Goal: Leave review/rating

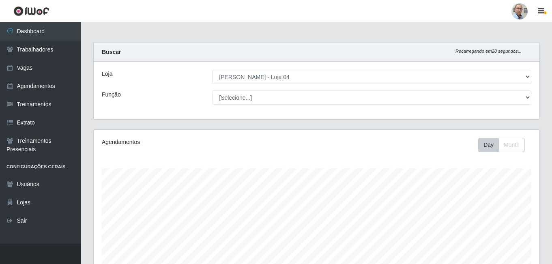
select select "251"
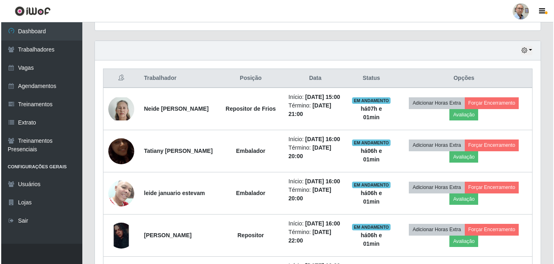
scroll to position [293, 0]
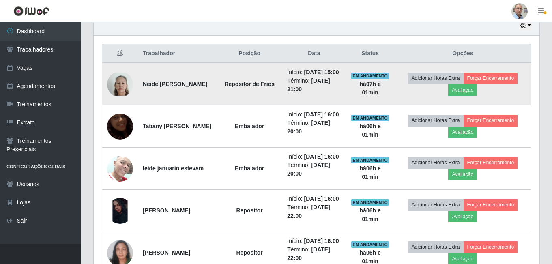
click at [118, 91] on img at bounding box center [120, 84] width 26 height 23
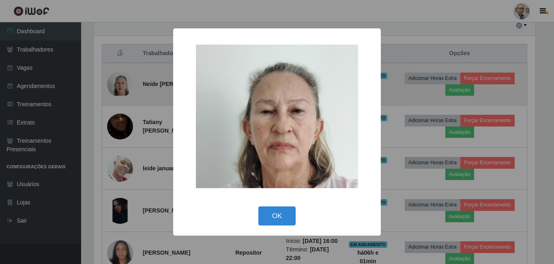
click at [118, 91] on div "× OK Cancel" at bounding box center [277, 132] width 554 height 264
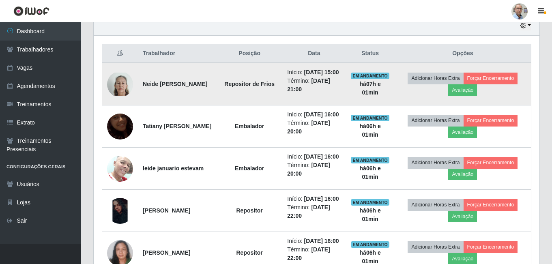
click at [118, 91] on img at bounding box center [120, 84] width 26 height 23
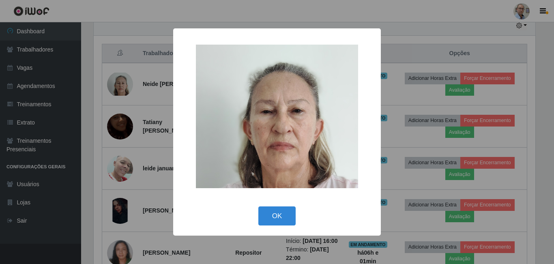
click at [138, 127] on div "× OK Cancel" at bounding box center [277, 132] width 554 height 264
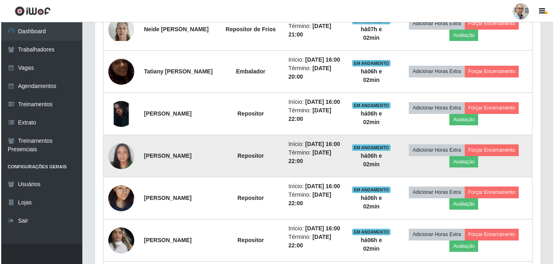
scroll to position [333, 0]
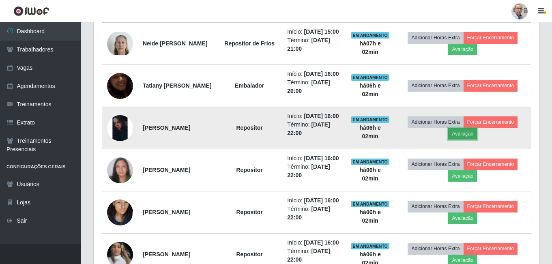
click at [477, 140] on button "Avaliação" at bounding box center [462, 133] width 29 height 11
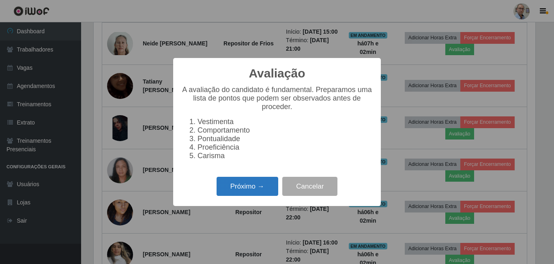
click at [233, 193] on button "Próximo →" at bounding box center [248, 186] width 62 height 19
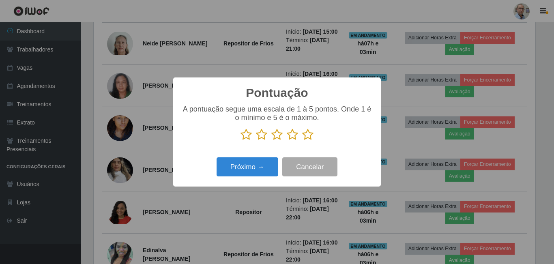
click at [340, 9] on div "Pontuação × A pontuação segue uma escala de 1 à 5 pontos. Onde 1 é o mínimo e 5…" at bounding box center [277, 132] width 554 height 264
click at [308, 172] on button "Cancelar" at bounding box center [309, 166] width 55 height 19
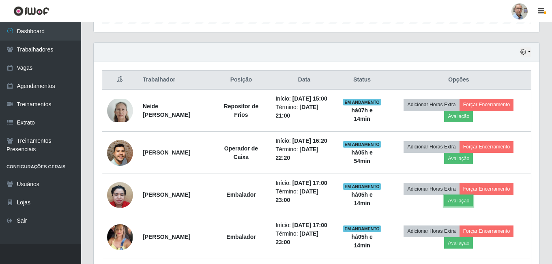
scroll to position [252, 0]
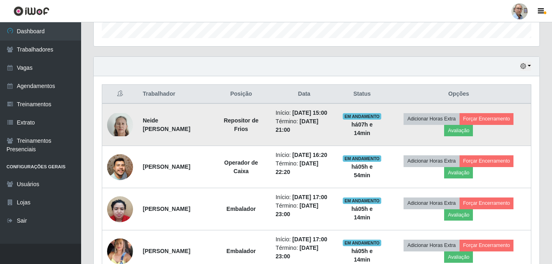
click at [113, 129] on img at bounding box center [120, 124] width 26 height 23
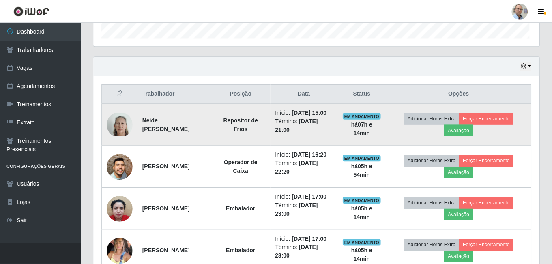
scroll to position [168, 446]
